Goal: Transaction & Acquisition: Book appointment/travel/reservation

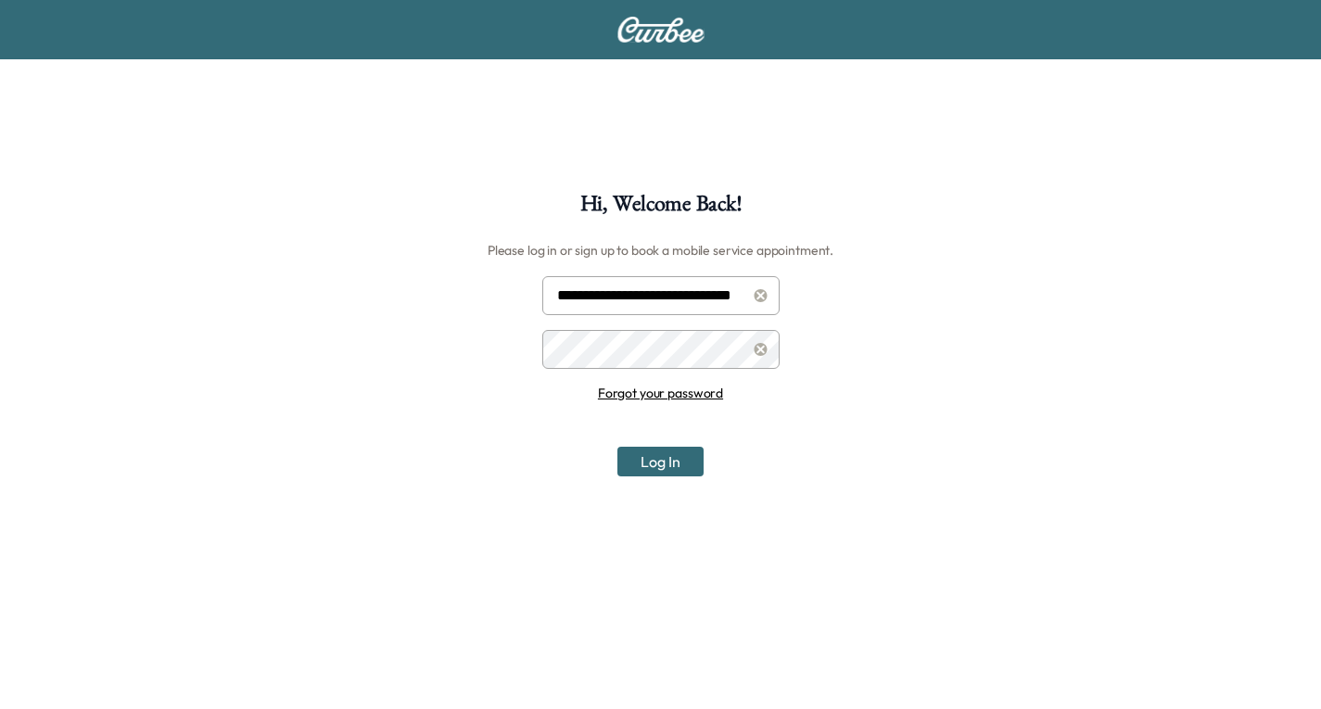
click at [667, 293] on input "**********" at bounding box center [660, 295] width 237 height 39
type input "**********"
click at [679, 454] on button "Log In" at bounding box center [660, 462] width 86 height 30
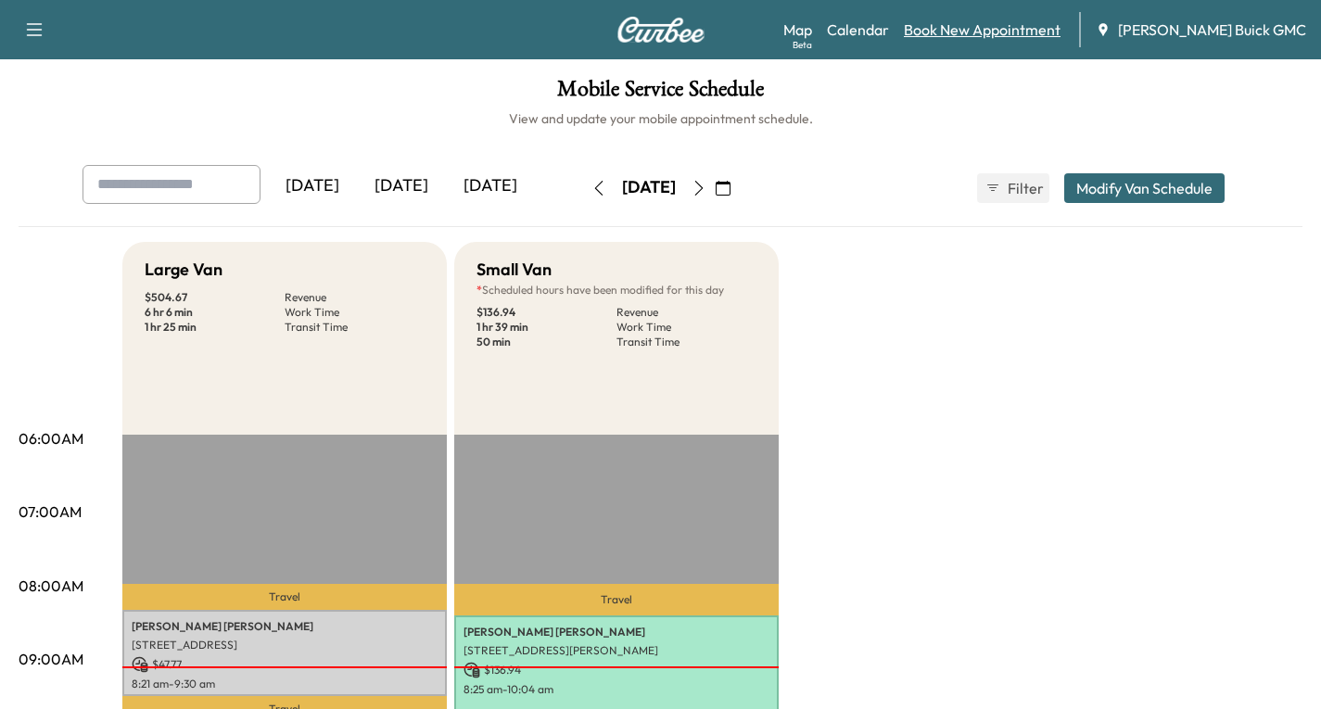
click at [1030, 25] on link "Book New Appointment" at bounding box center [982, 30] width 157 height 22
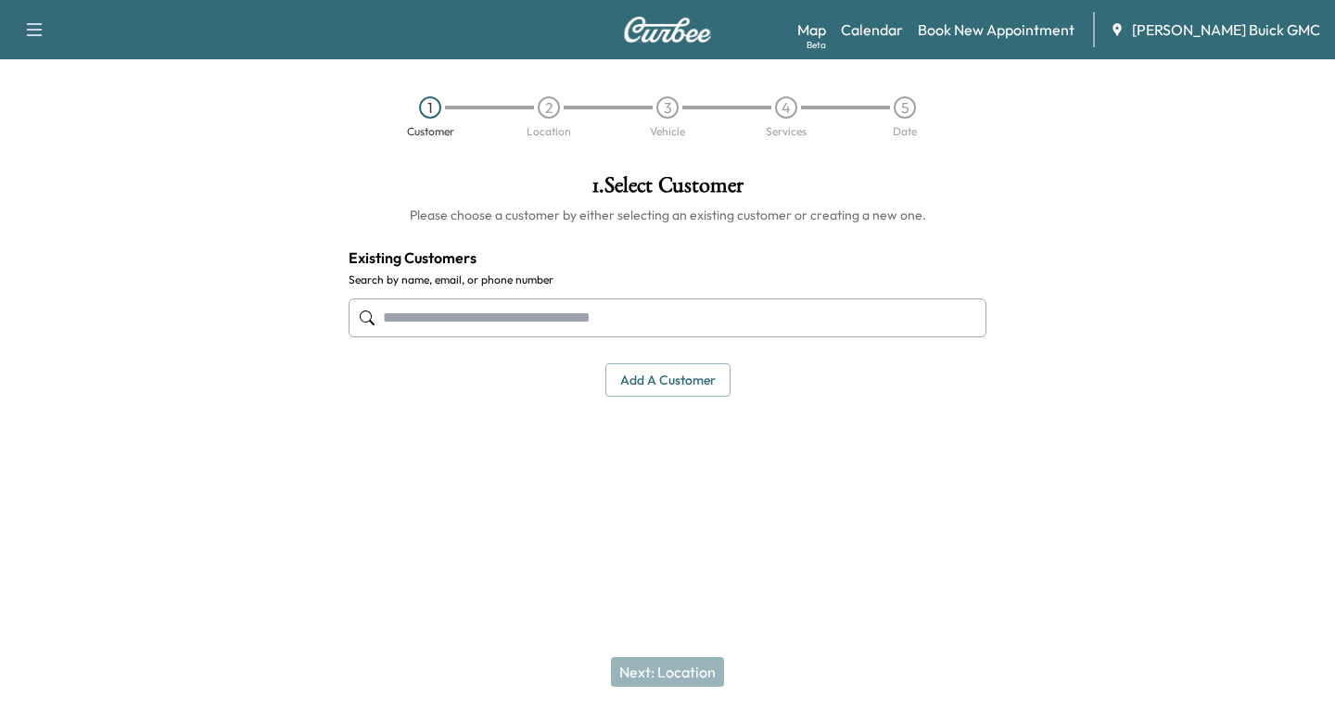
click at [392, 317] on input "text" at bounding box center [668, 318] width 638 height 39
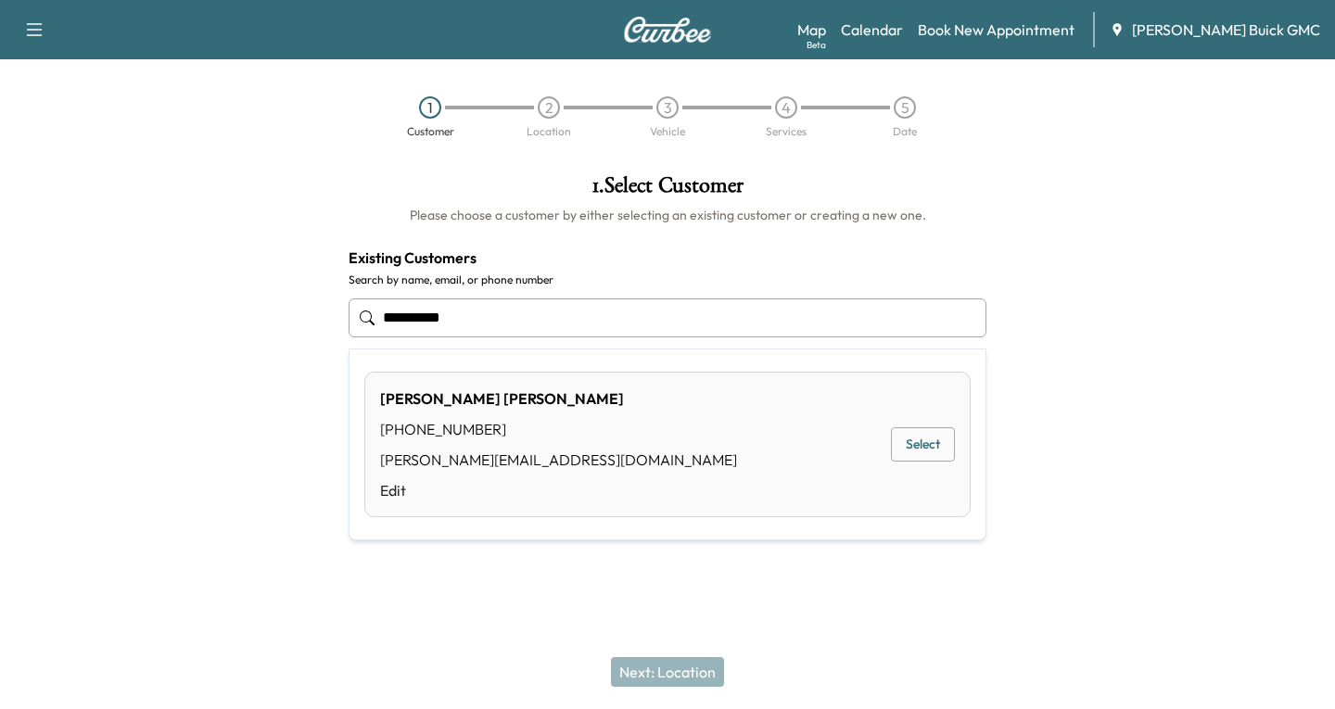
click at [935, 439] on button "Select" at bounding box center [923, 444] width 64 height 34
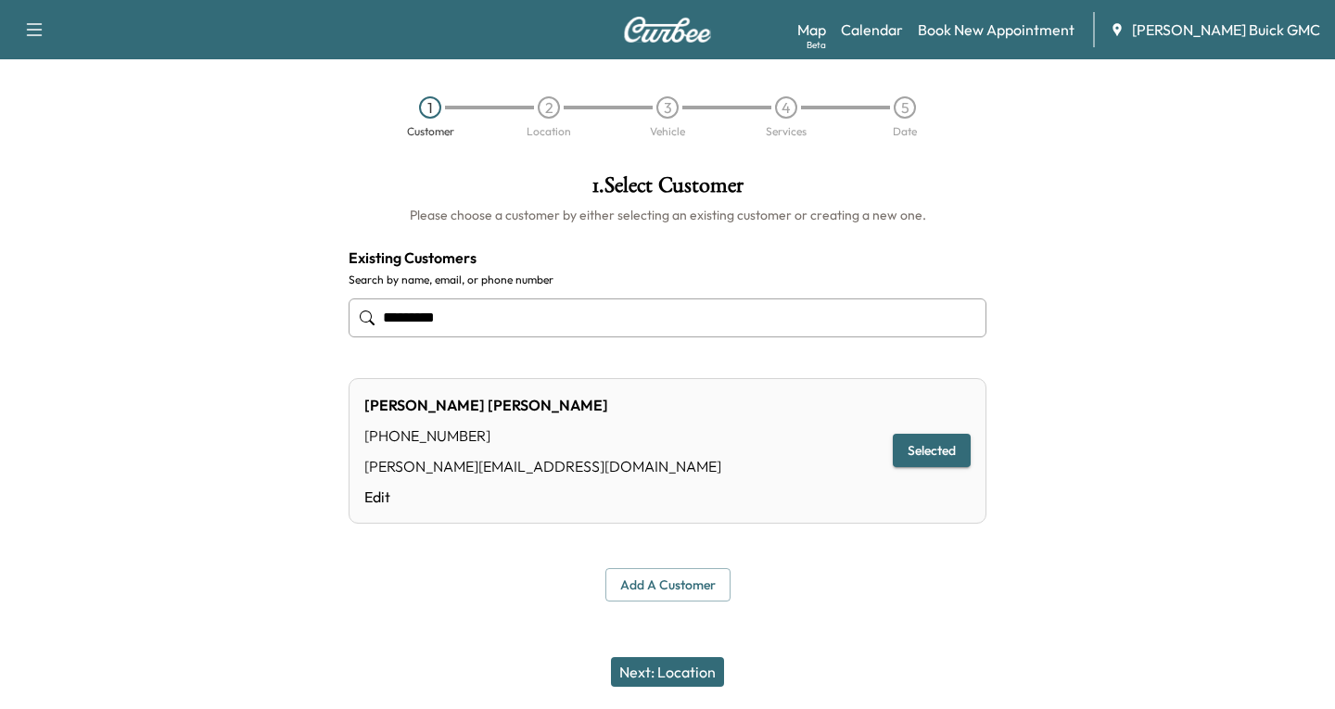
type input "*********"
click at [643, 670] on button "Next: Location" at bounding box center [667, 672] width 113 height 30
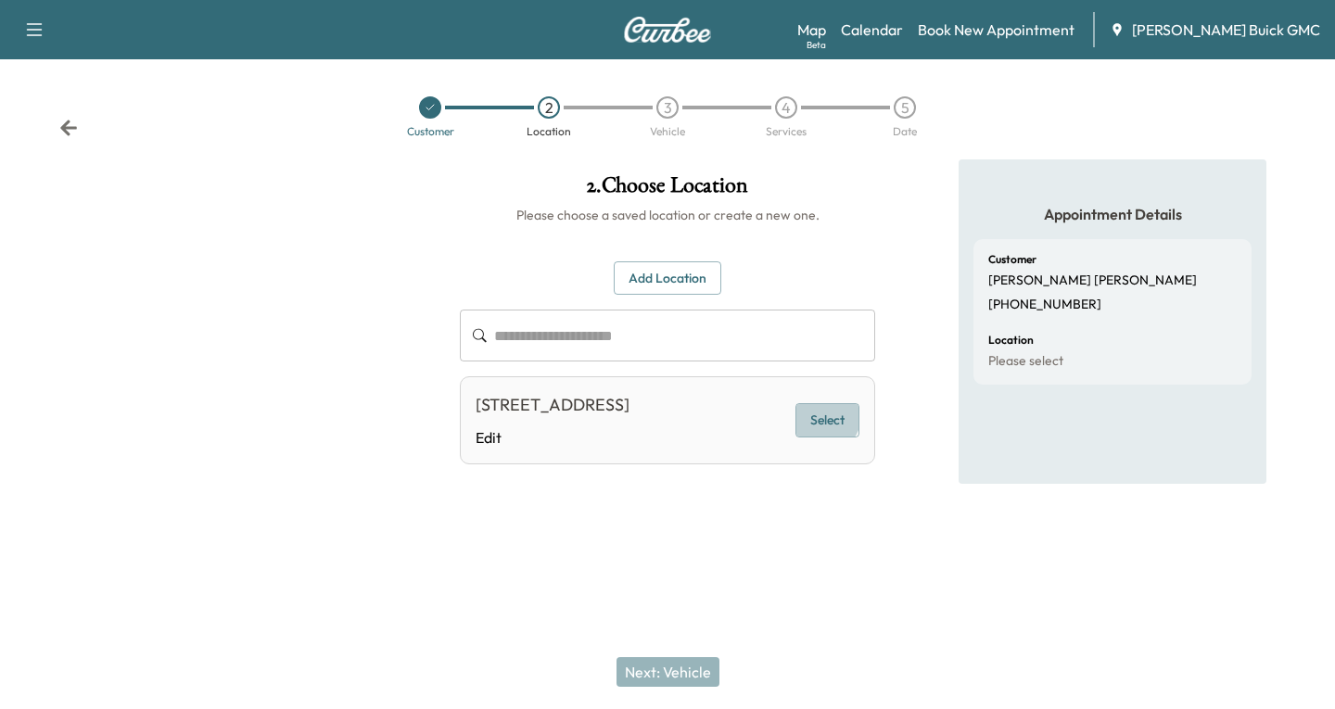
click at [825, 428] on button "Select" at bounding box center [827, 420] width 64 height 34
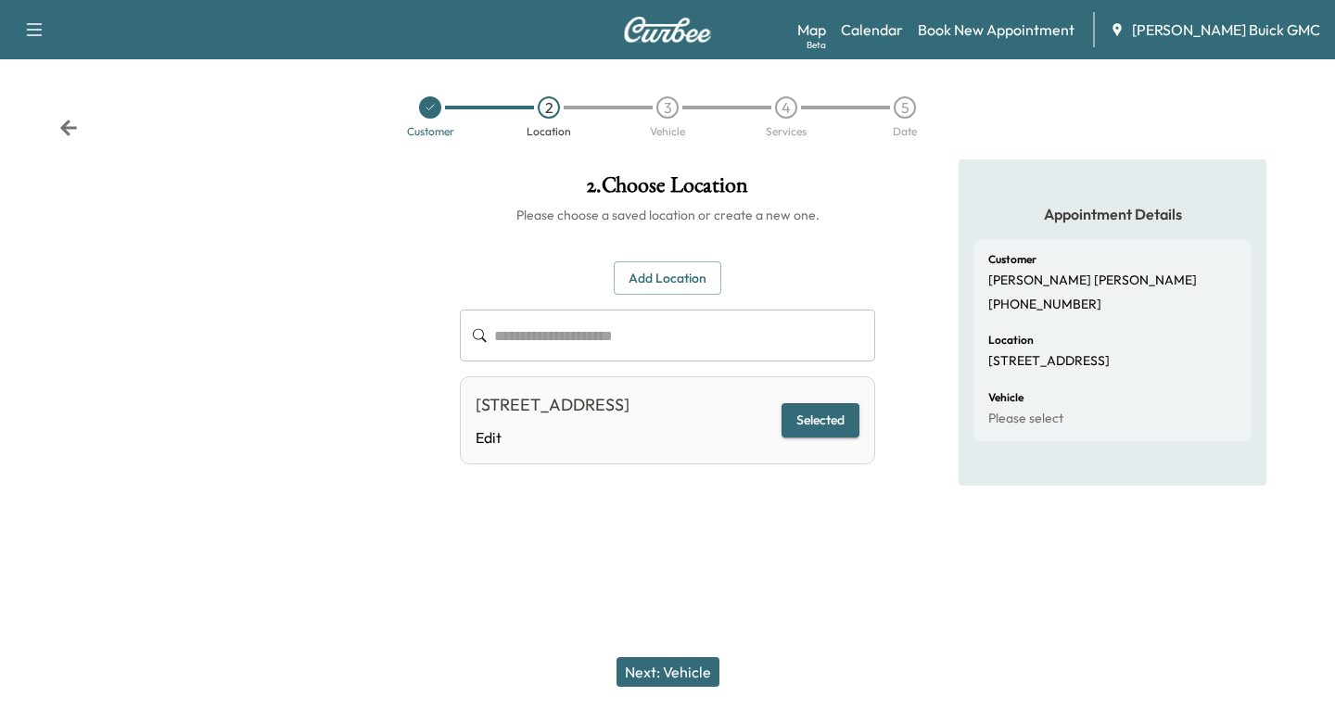
click at [680, 670] on button "Next: Vehicle" at bounding box center [668, 672] width 103 height 30
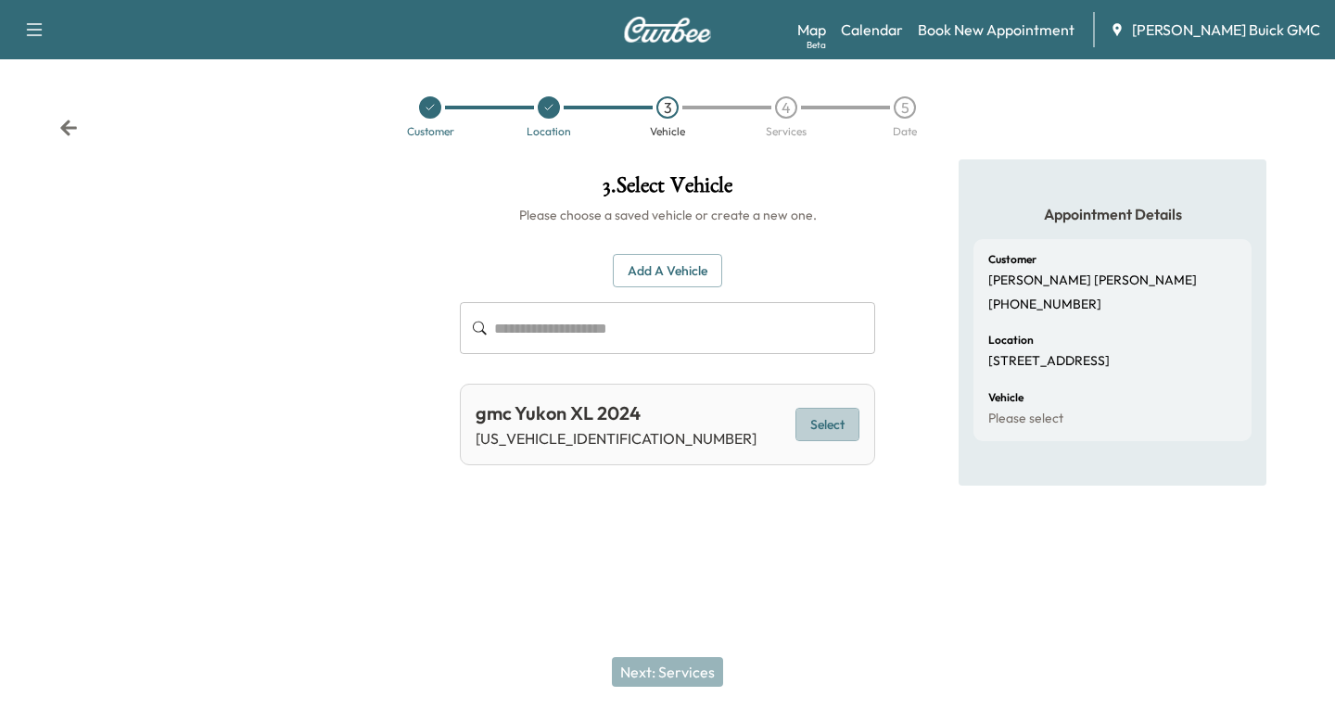
click at [823, 411] on button "Select" at bounding box center [827, 425] width 64 height 34
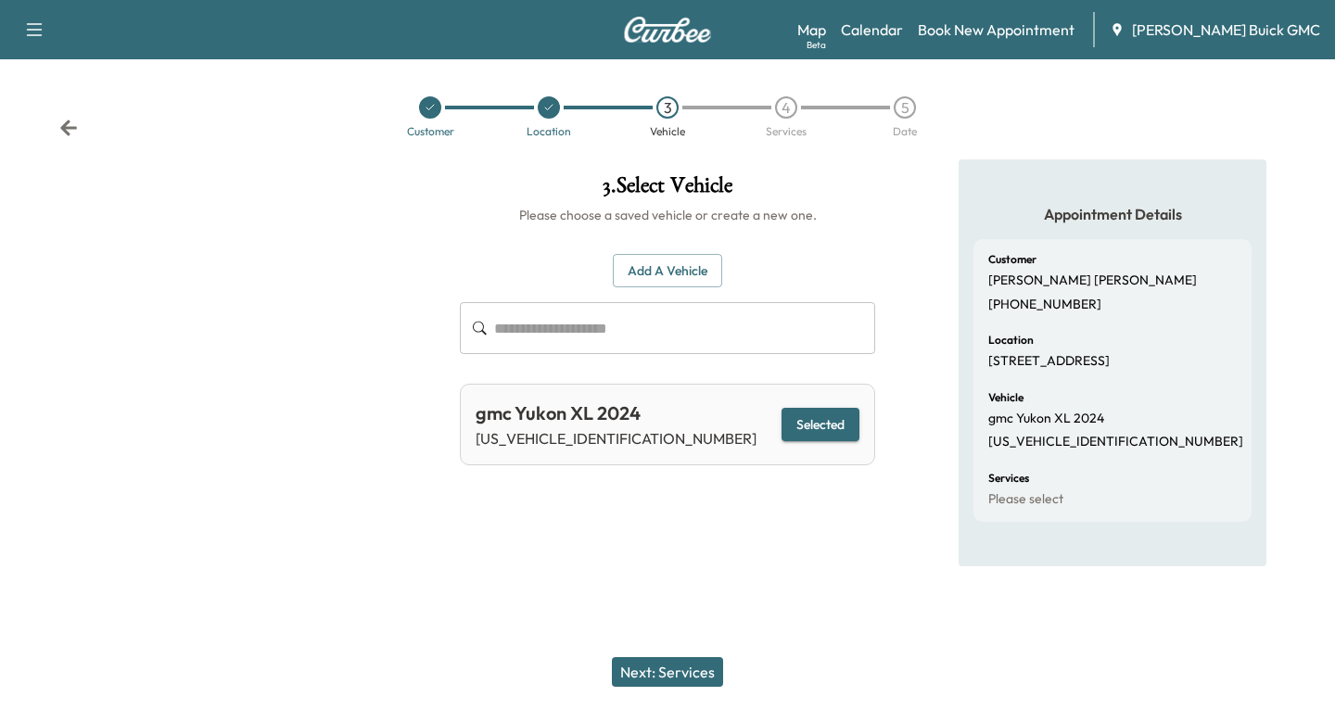
click at [657, 668] on button "Next: Services" at bounding box center [667, 672] width 111 height 30
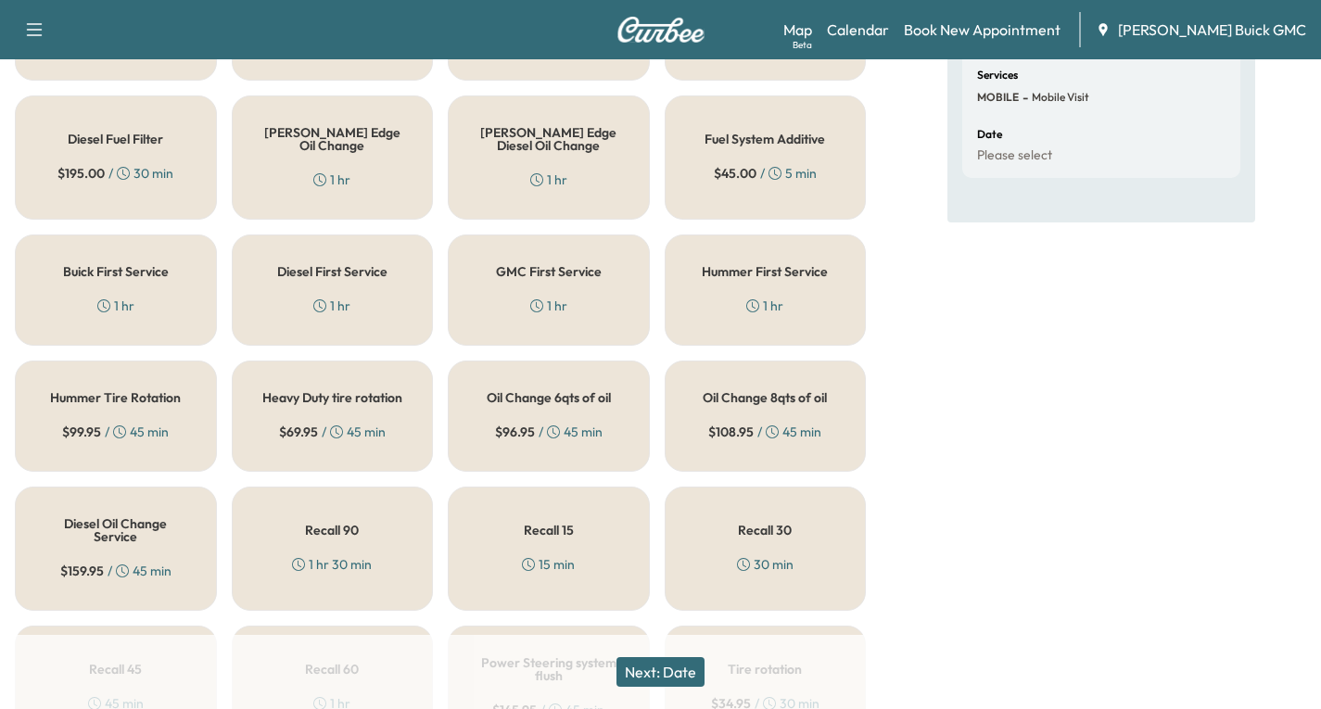
scroll to position [371, 0]
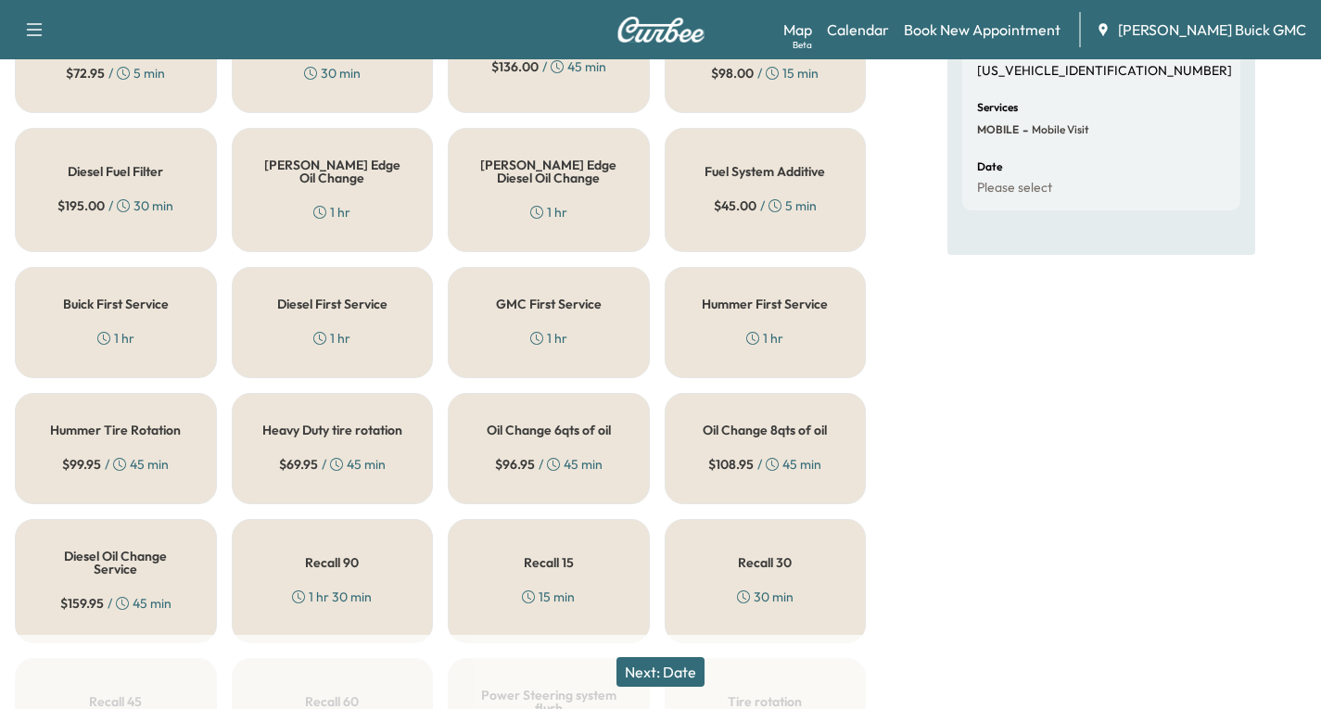
click at [744, 445] on div "Oil Change 8qts of oil $ 108.95 / 45 min" at bounding box center [766, 448] width 202 height 111
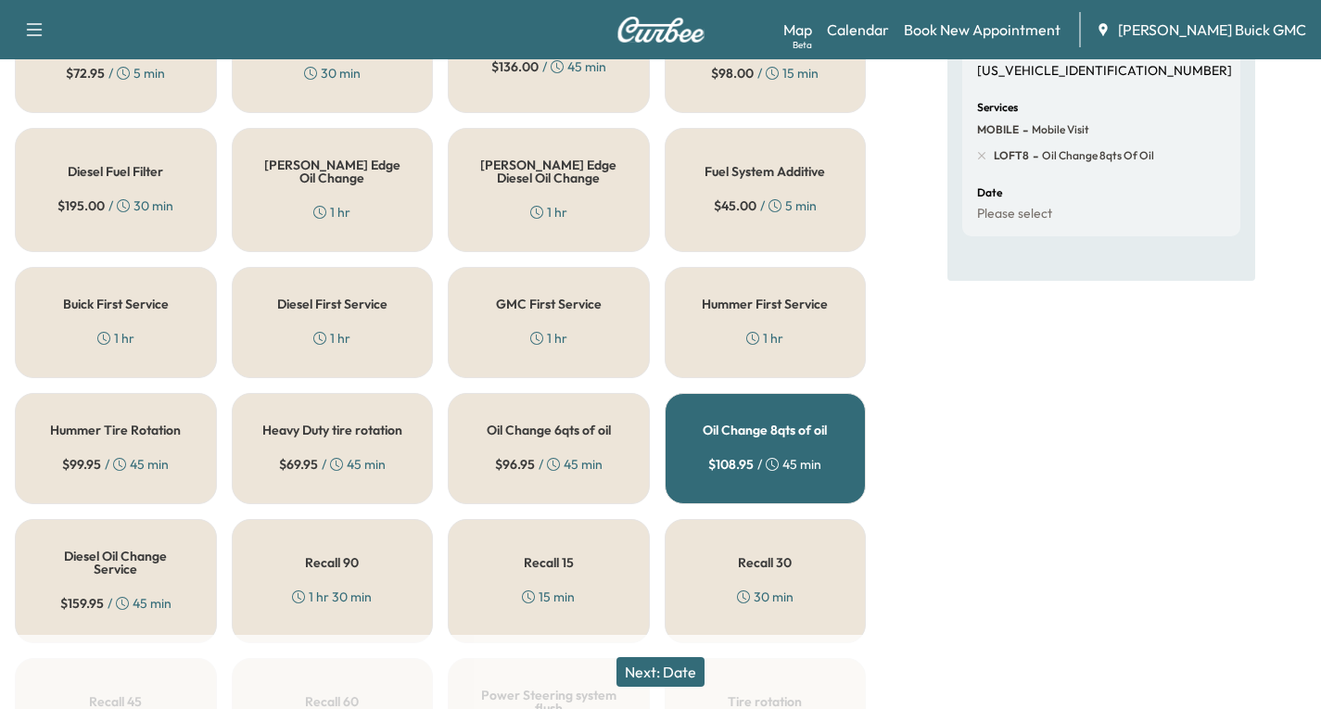
click at [678, 680] on button "Next: Date" at bounding box center [661, 672] width 88 height 30
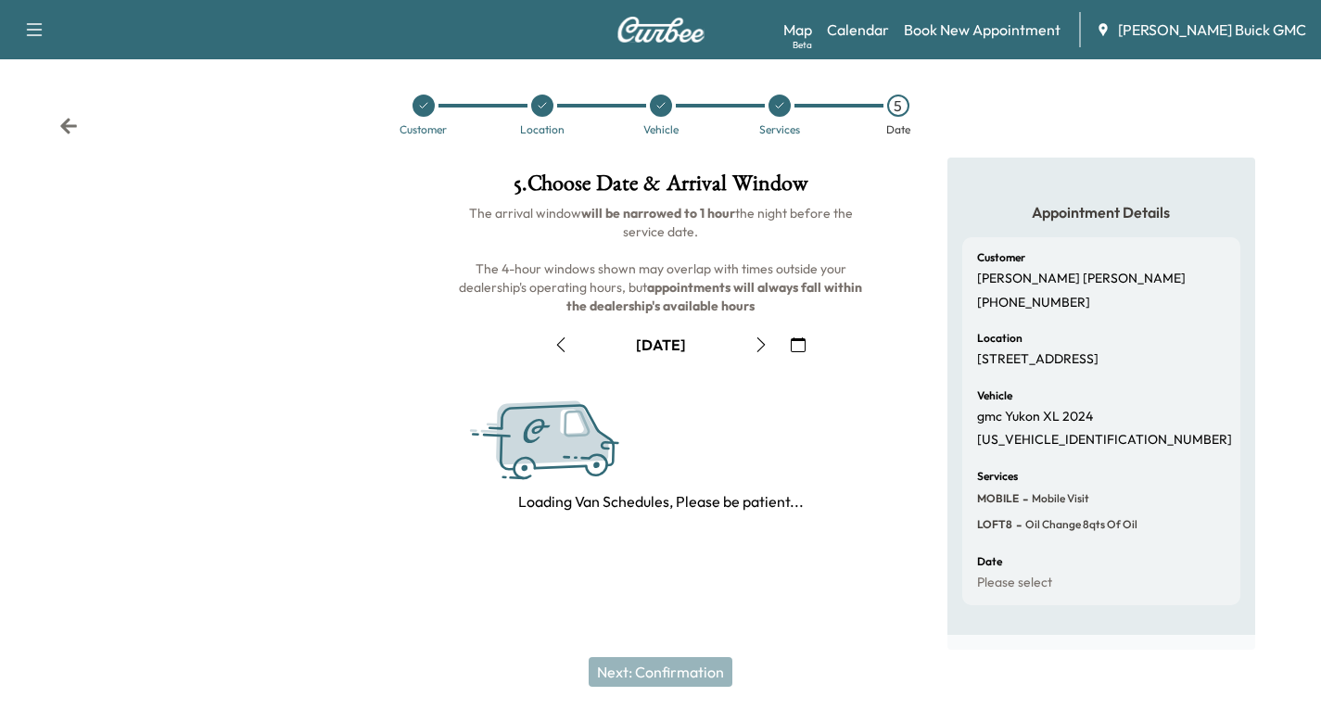
scroll to position [219, 0]
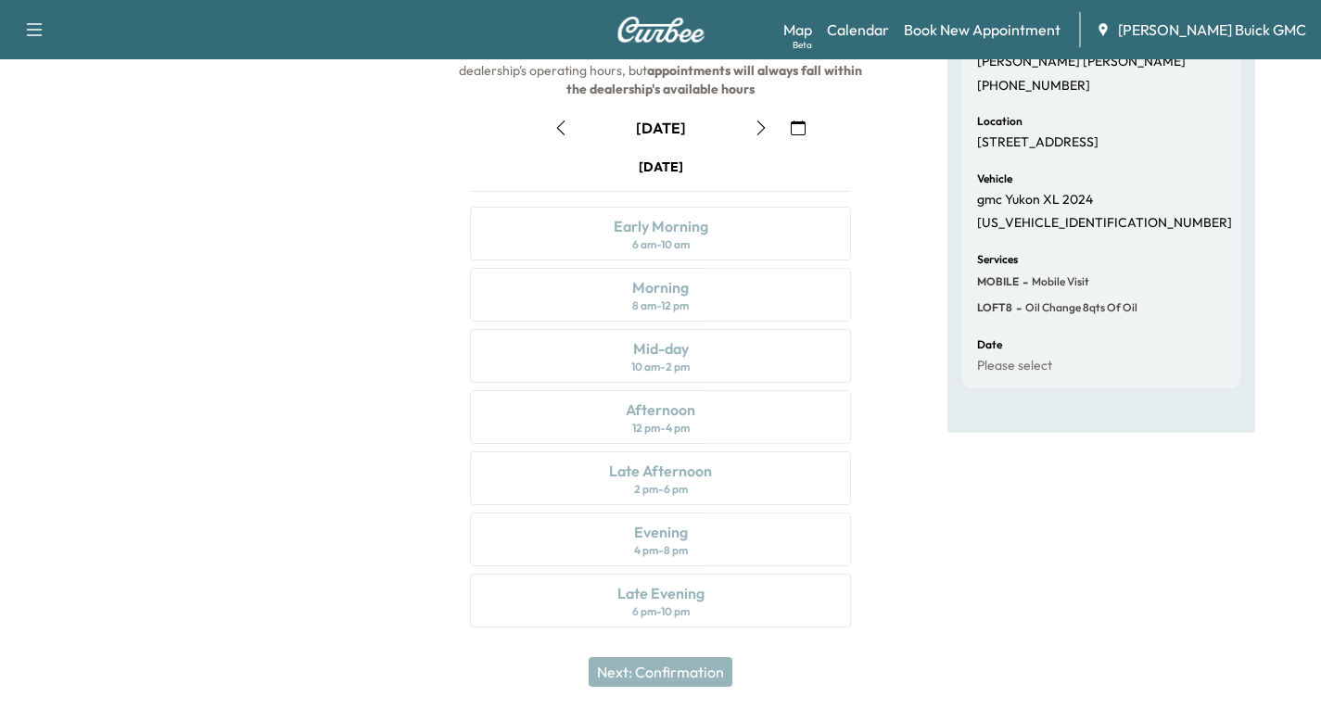
click at [761, 134] on icon "button" at bounding box center [761, 128] width 15 height 15
click at [761, 130] on icon "button" at bounding box center [761, 128] width 15 height 15
click at [566, 132] on icon "button" at bounding box center [560, 128] width 15 height 15
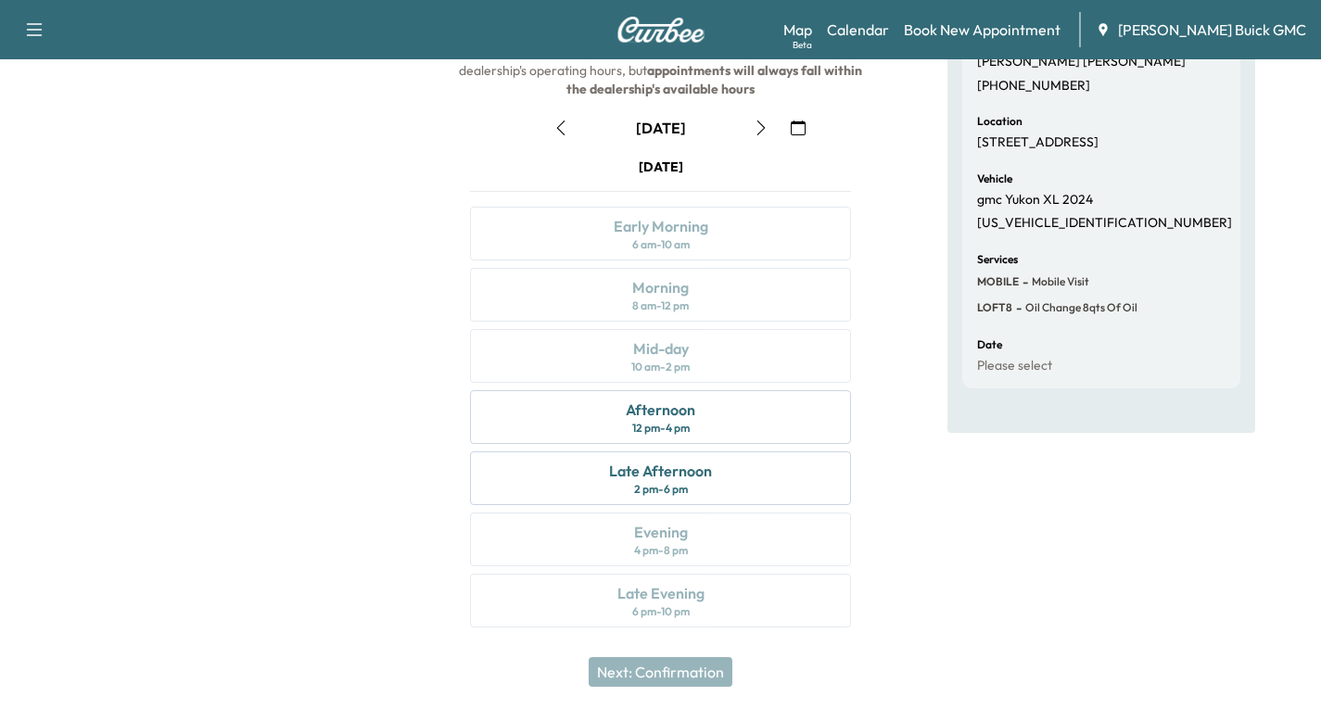
click at [564, 131] on icon "button" at bounding box center [560, 128] width 15 height 15
click at [761, 133] on icon "button" at bounding box center [761, 128] width 15 height 15
click at [730, 235] on div "Early Morning 6 am - 10 am" at bounding box center [660, 234] width 381 height 54
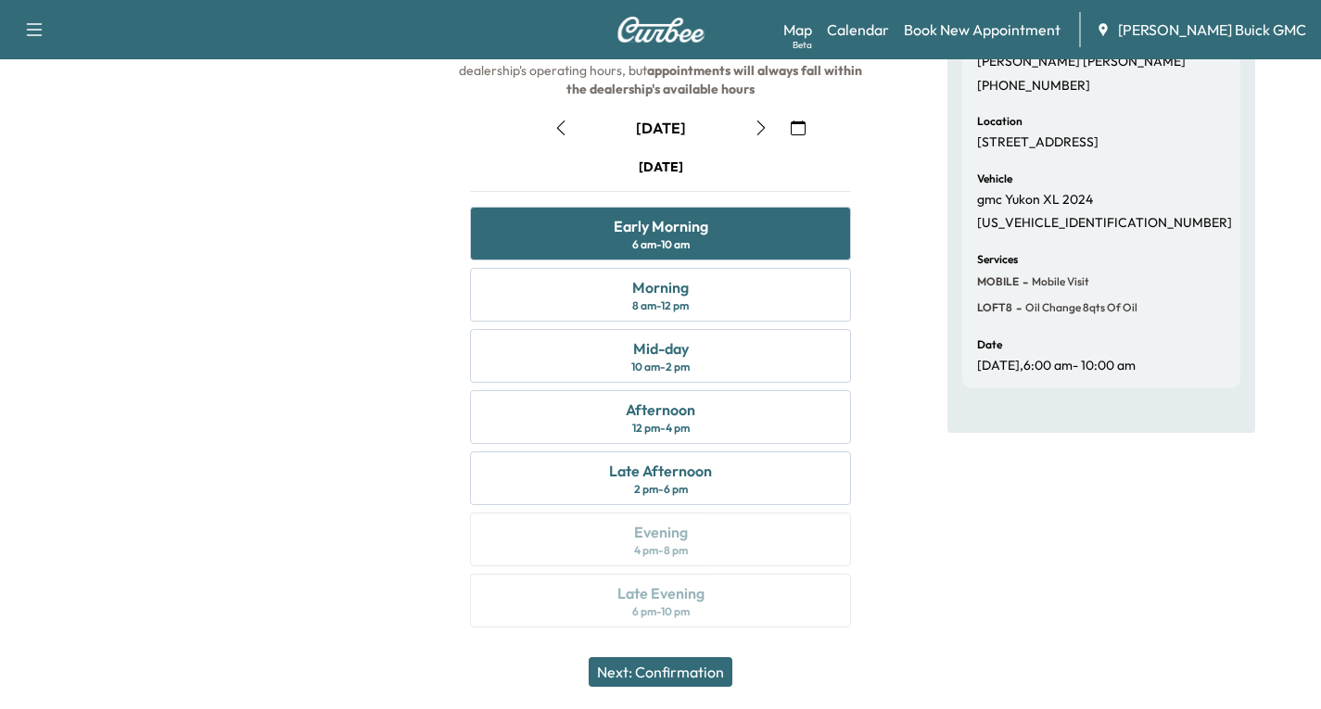
click at [685, 664] on button "Next: Confirmation" at bounding box center [661, 672] width 144 height 30
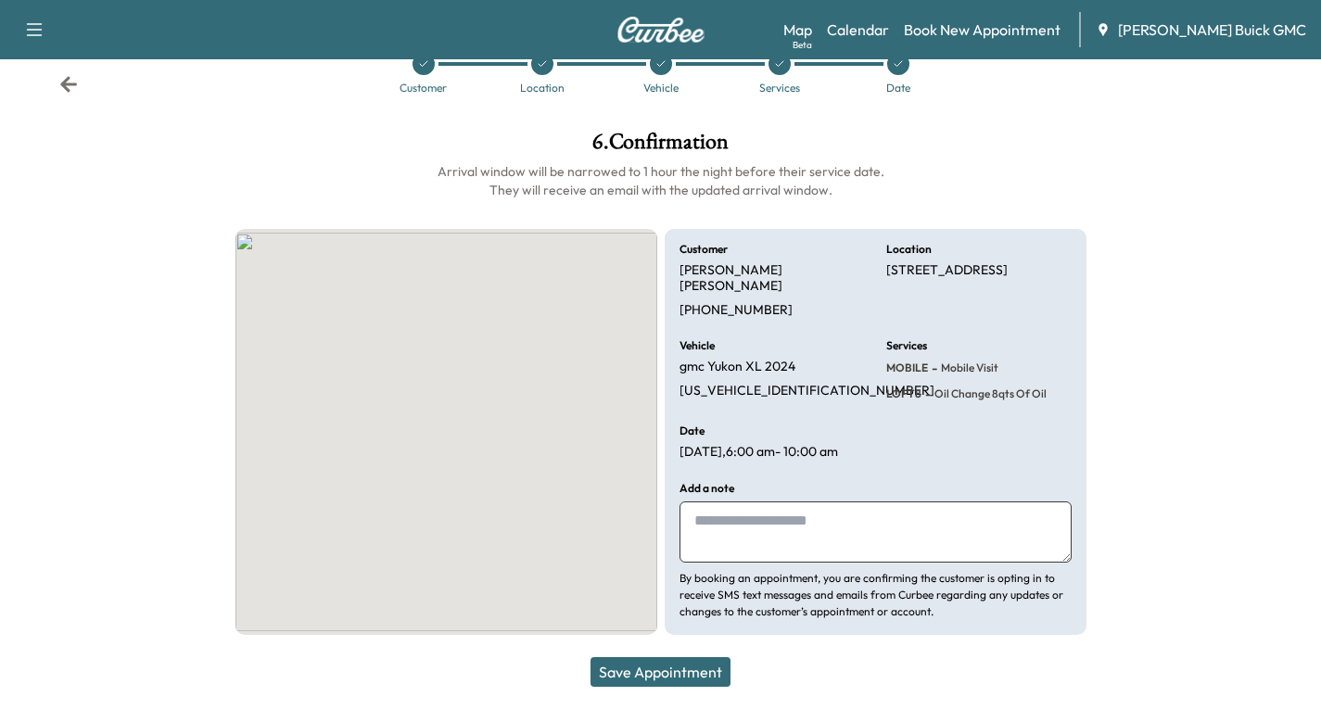
scroll to position [36, 0]
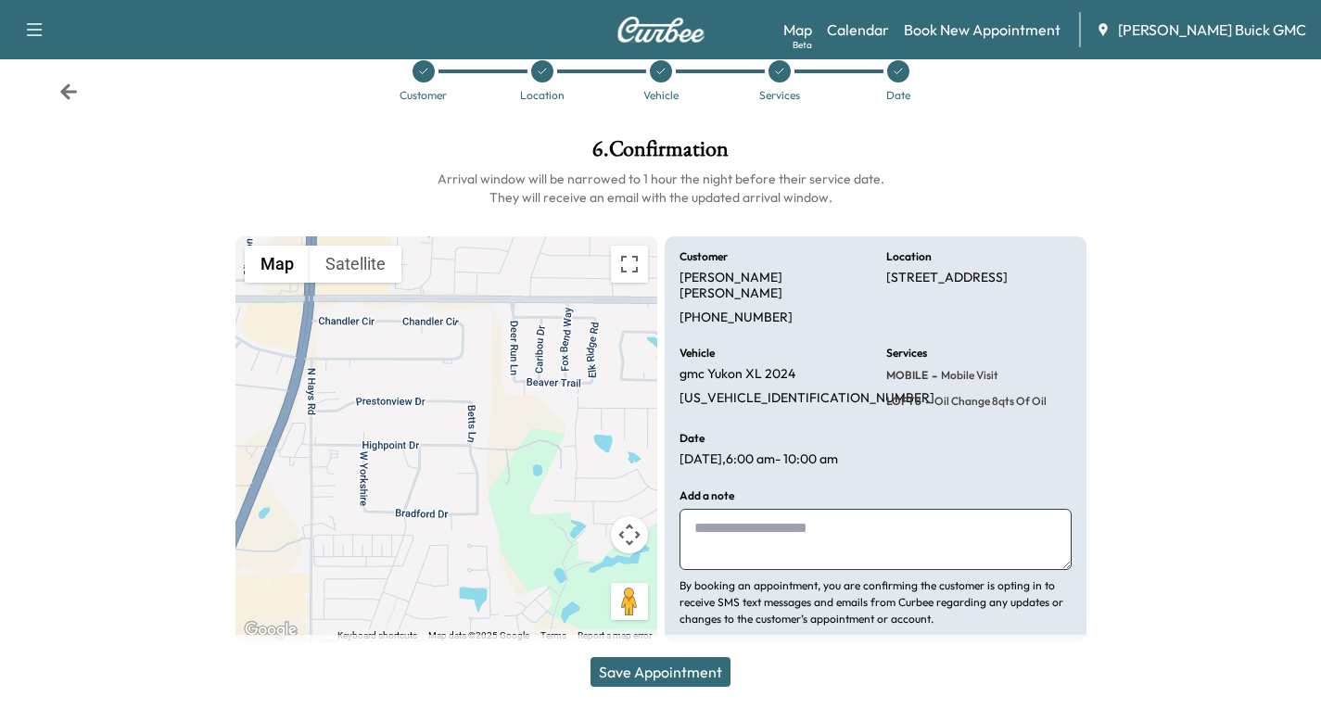
click at [674, 666] on button "Save Appointment" at bounding box center [661, 672] width 140 height 30
